Goal: Task Accomplishment & Management: Use online tool/utility

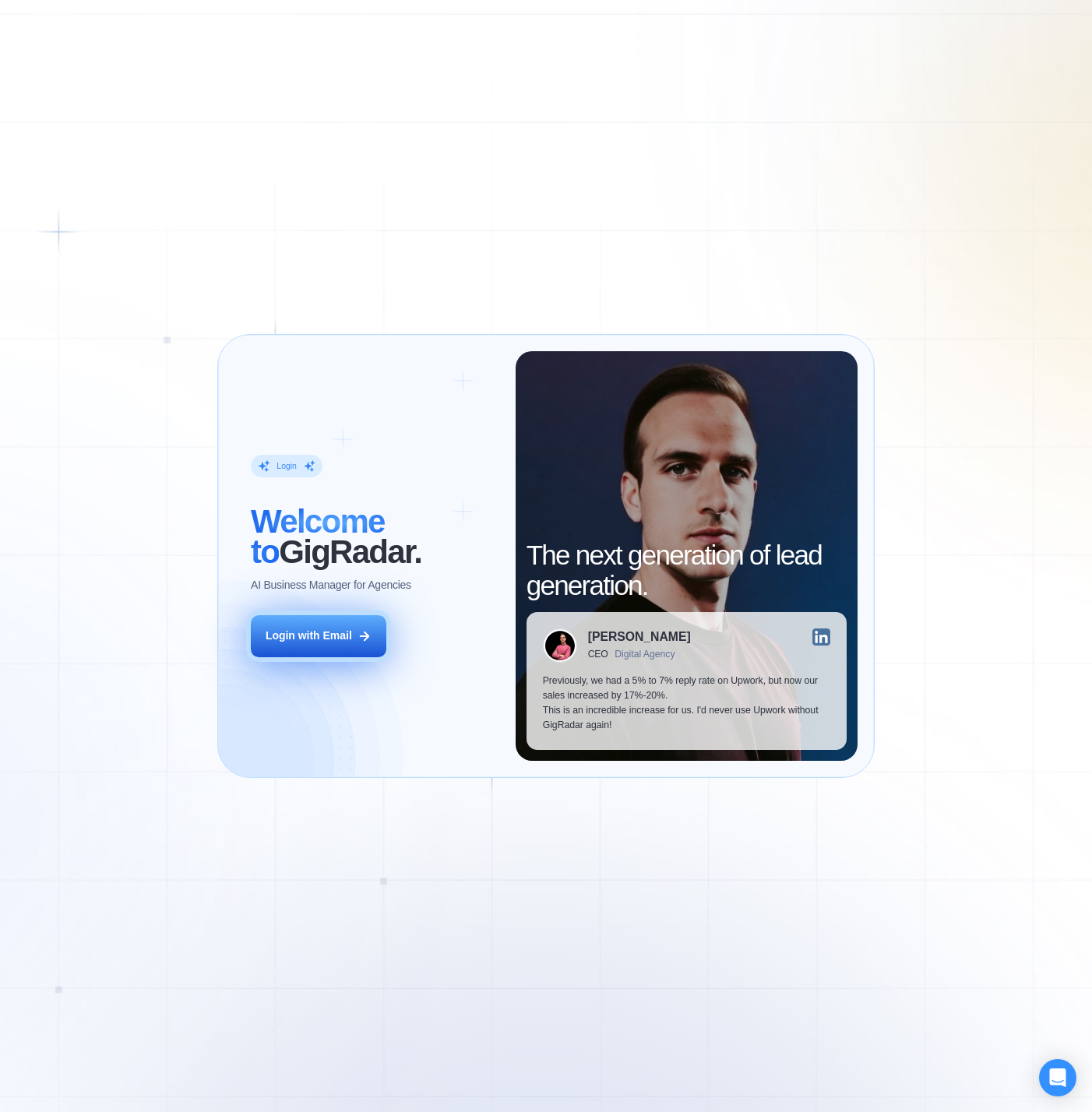
click at [355, 649] on button "Login with Email" at bounding box center [317, 636] width 134 height 42
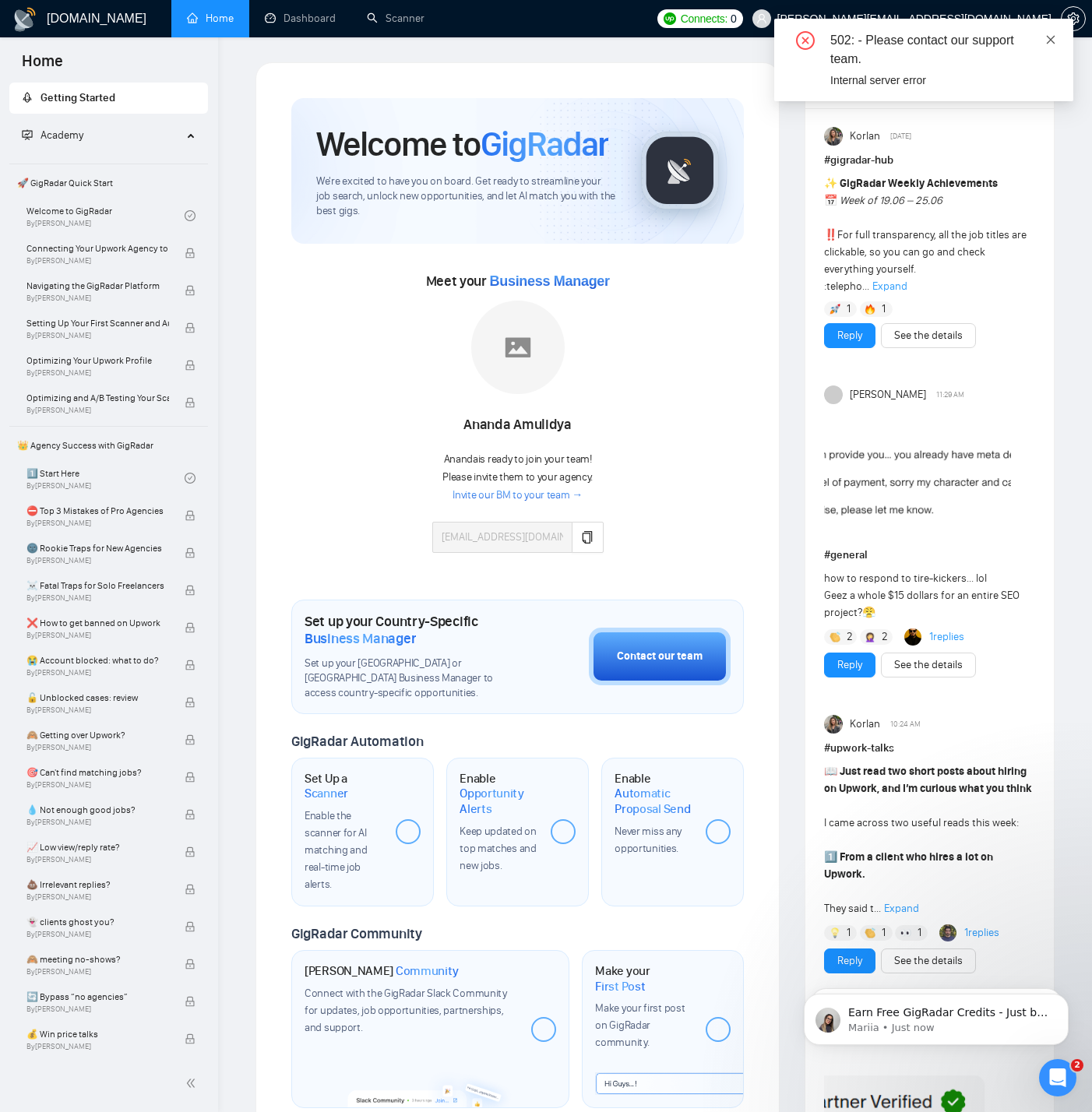
click at [1052, 42] on icon "close" at bounding box center [1051, 39] width 9 height 9
